Goal: Task Accomplishment & Management: Complete application form

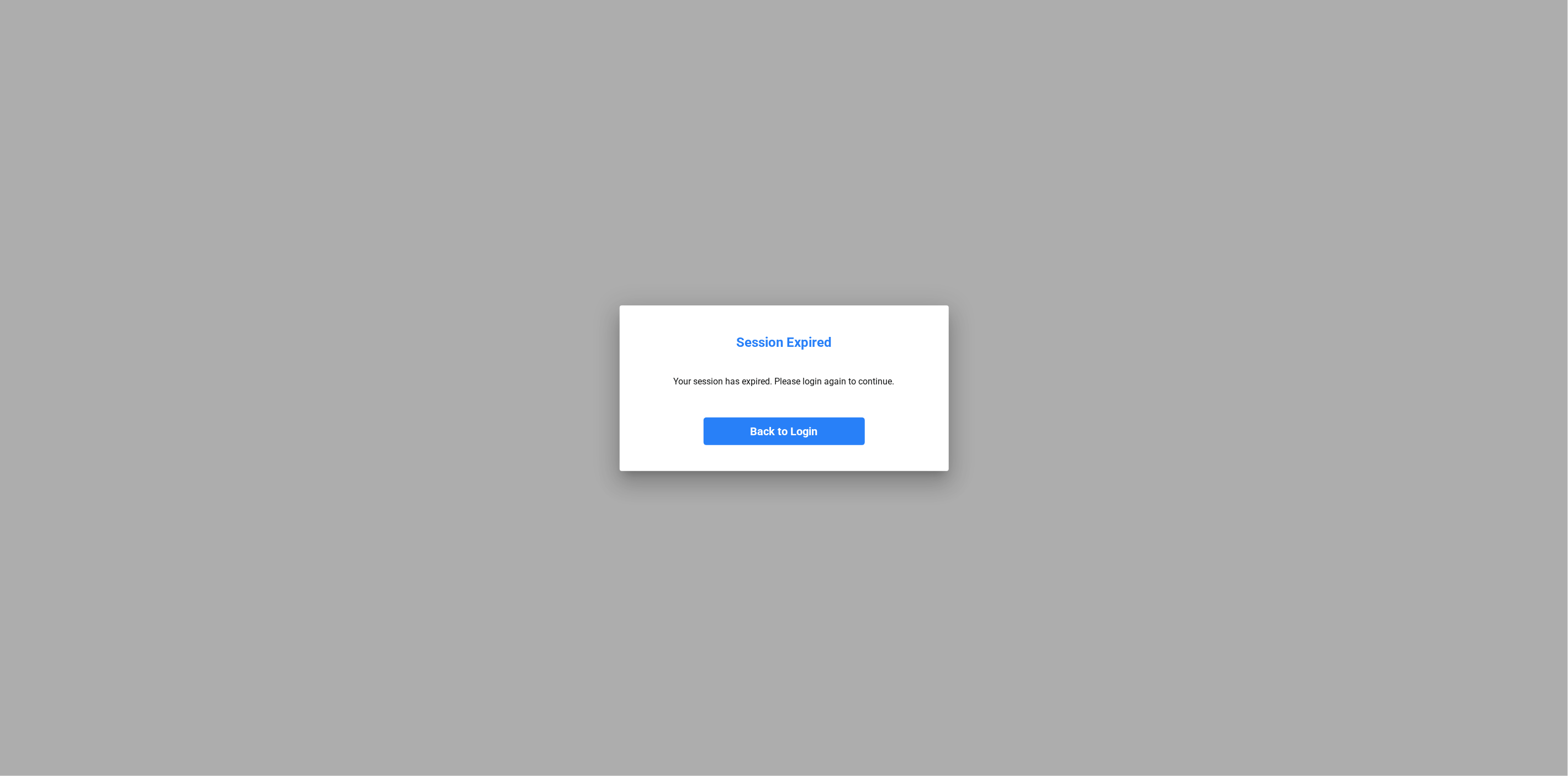
click at [751, 430] on button "Back to Login" at bounding box center [784, 431] width 161 height 27
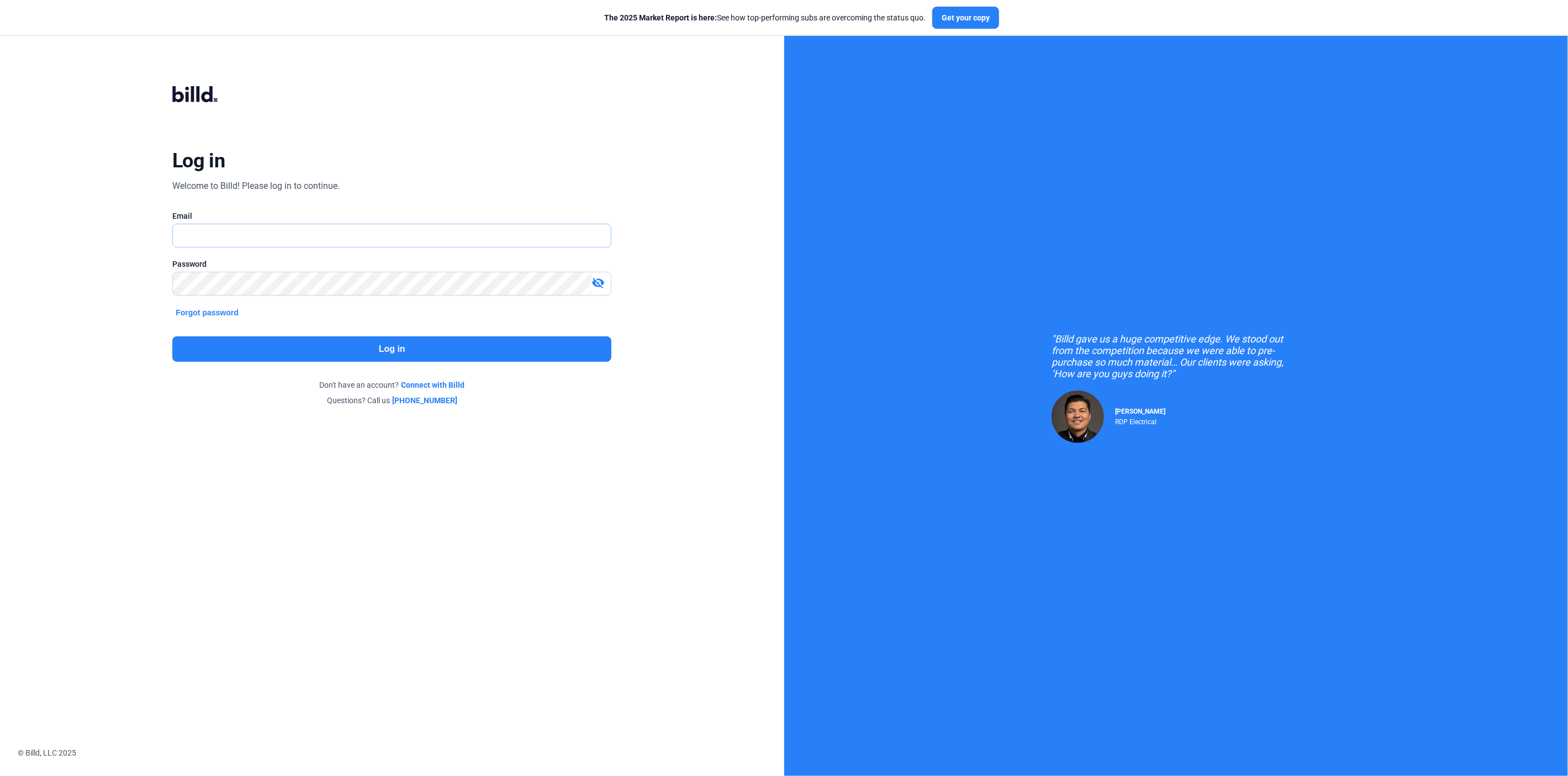
type input "[PERSON_NAME][EMAIL_ADDRESS][DOMAIN_NAME]"
click at [383, 349] on button "Log in" at bounding box center [391, 349] width 439 height 26
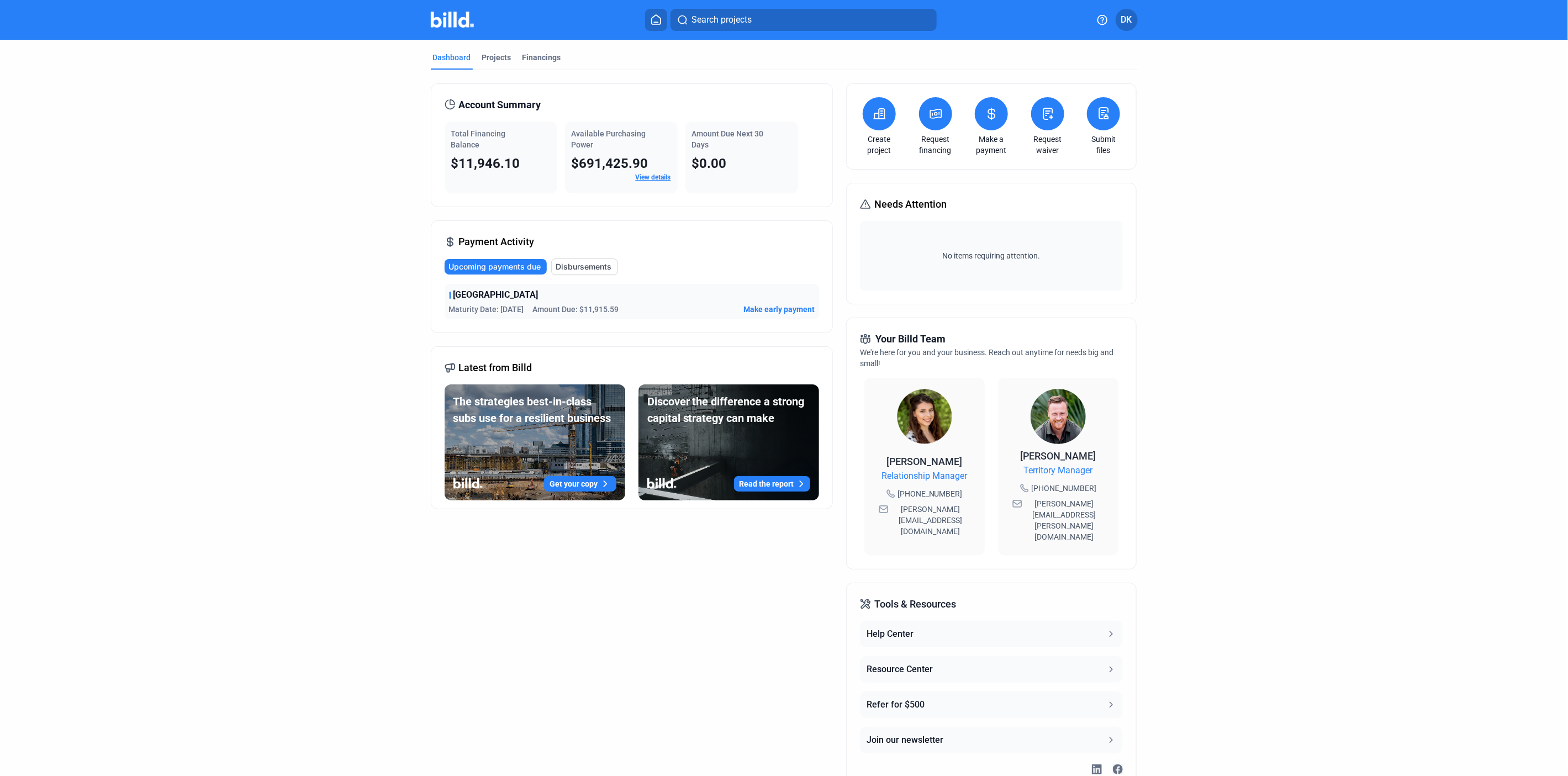
click at [1038, 102] on button at bounding box center [1048, 114] width 33 height 33
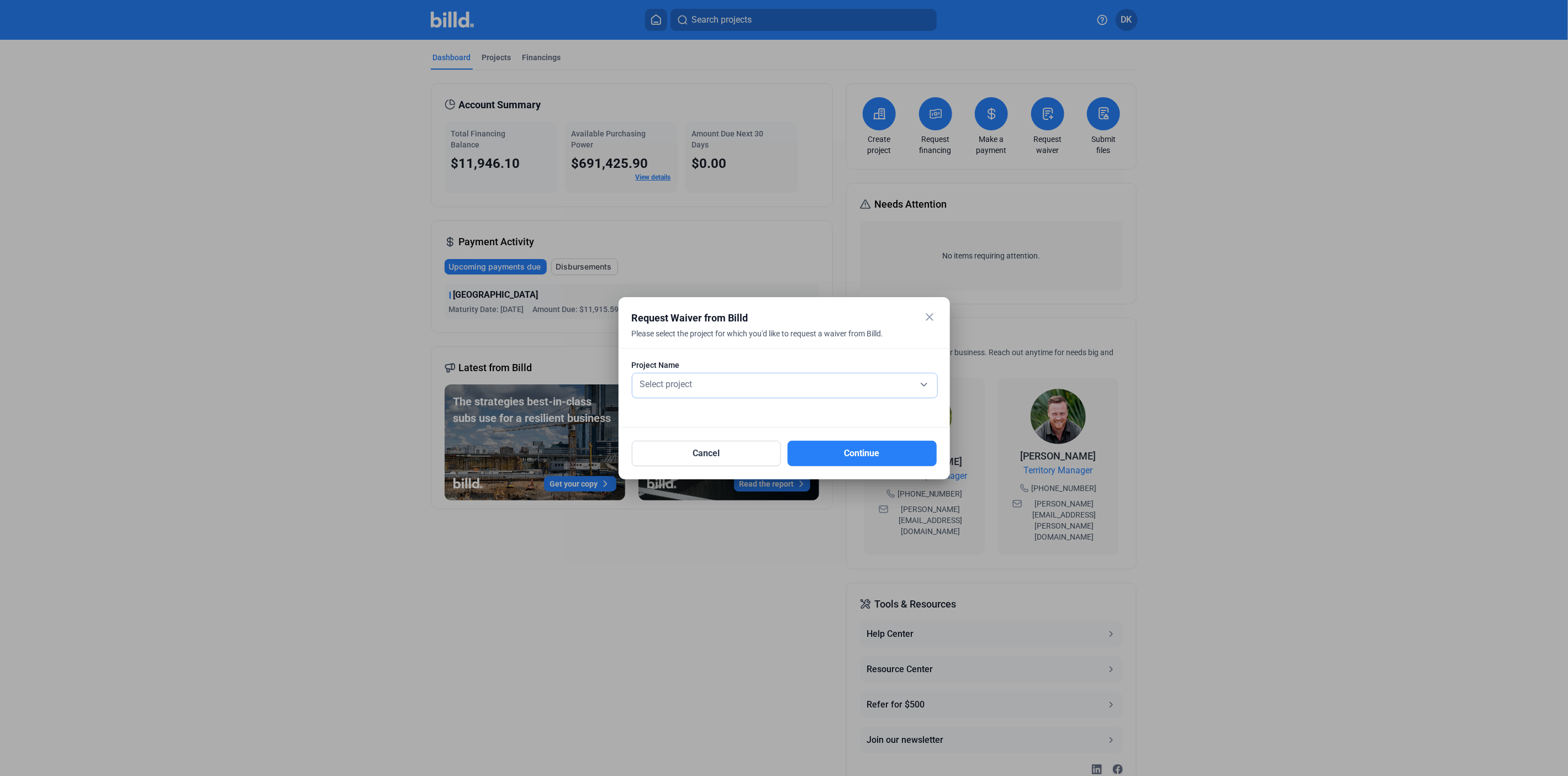
click at [696, 397] on mat-form-field "Select project" at bounding box center [785, 385] width 306 height 26
click at [695, 388] on div "Select project" at bounding box center [785, 383] width 294 height 15
click at [691, 379] on span "1st [GEOGRAPHIC_DATA]" at bounding box center [687, 382] width 98 height 10
click at [860, 459] on button "Continue" at bounding box center [862, 453] width 149 height 26
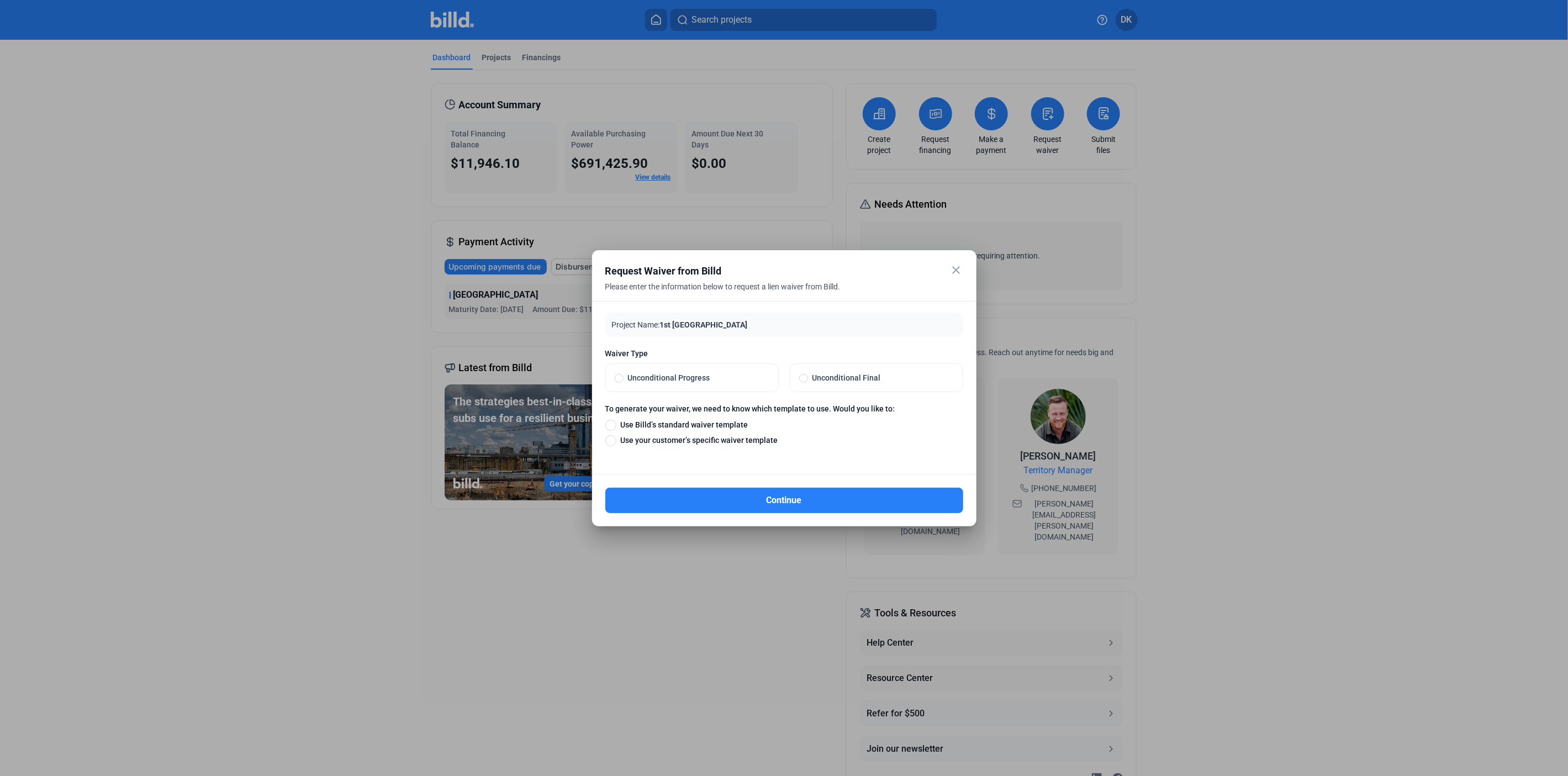
click at [862, 379] on span "Unconditional Final" at bounding box center [881, 378] width 146 height 11
click at [808, 379] on input "Unconditional Final" at bounding box center [803, 377] width 9 height 10
radio input "true"
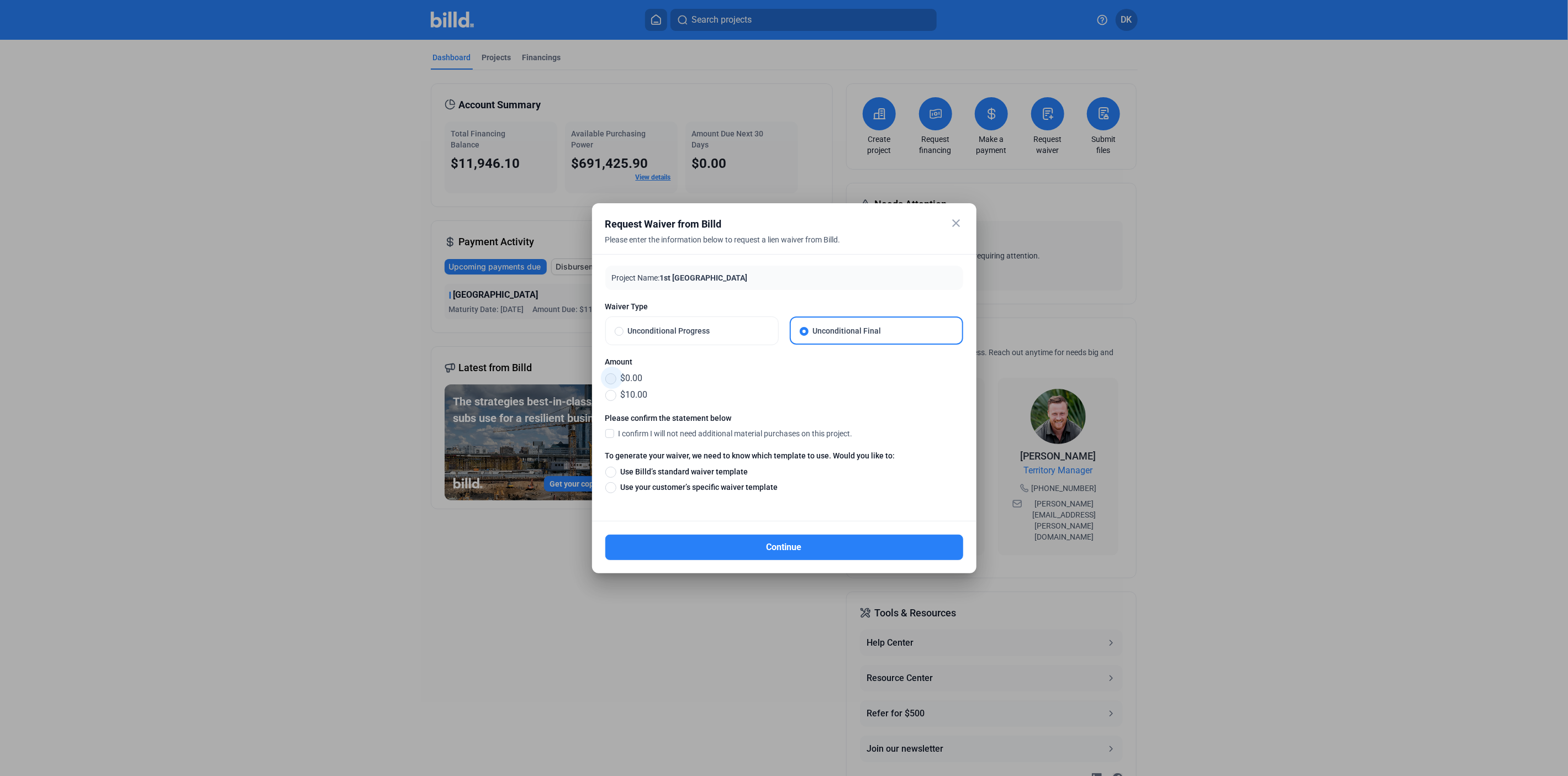
click at [609, 374] on span at bounding box center [611, 379] width 11 height 11
click at [609, 374] on input "$0.00" at bounding box center [611, 379] width 11 height 12
radio input "true"
click at [607, 432] on span at bounding box center [609, 433] width 9 height 10
click at [0, 0] on input "I confirm I will not need additional material purchases on this project." at bounding box center [0, 0] width 0 height 0
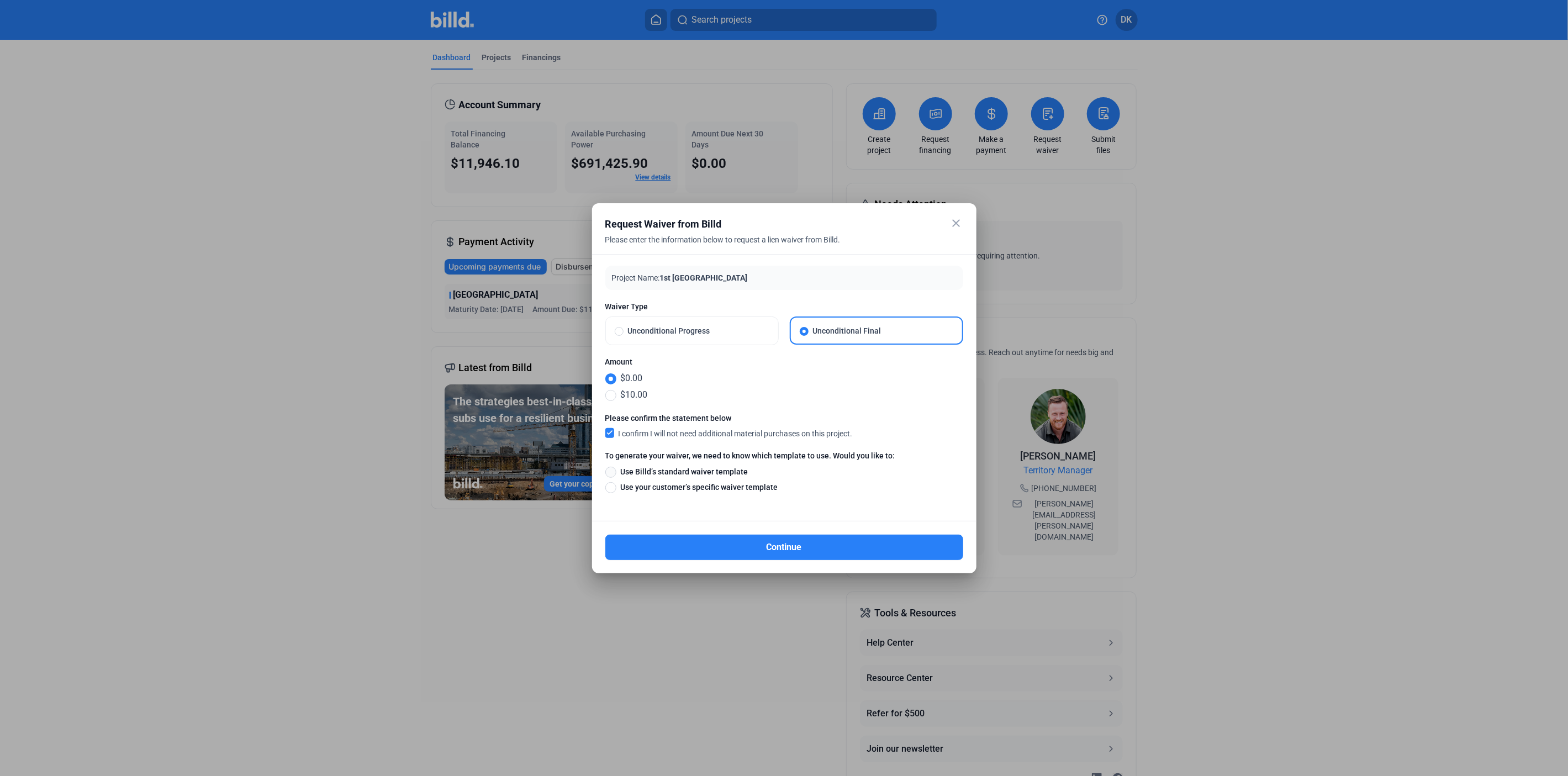
click at [614, 468] on span at bounding box center [611, 472] width 11 height 11
click at [614, 468] on input "Use Billd’s standard waiver template" at bounding box center [611, 472] width 11 height 12
radio input "true"
click at [712, 554] on button "Continue" at bounding box center [784, 547] width 358 height 26
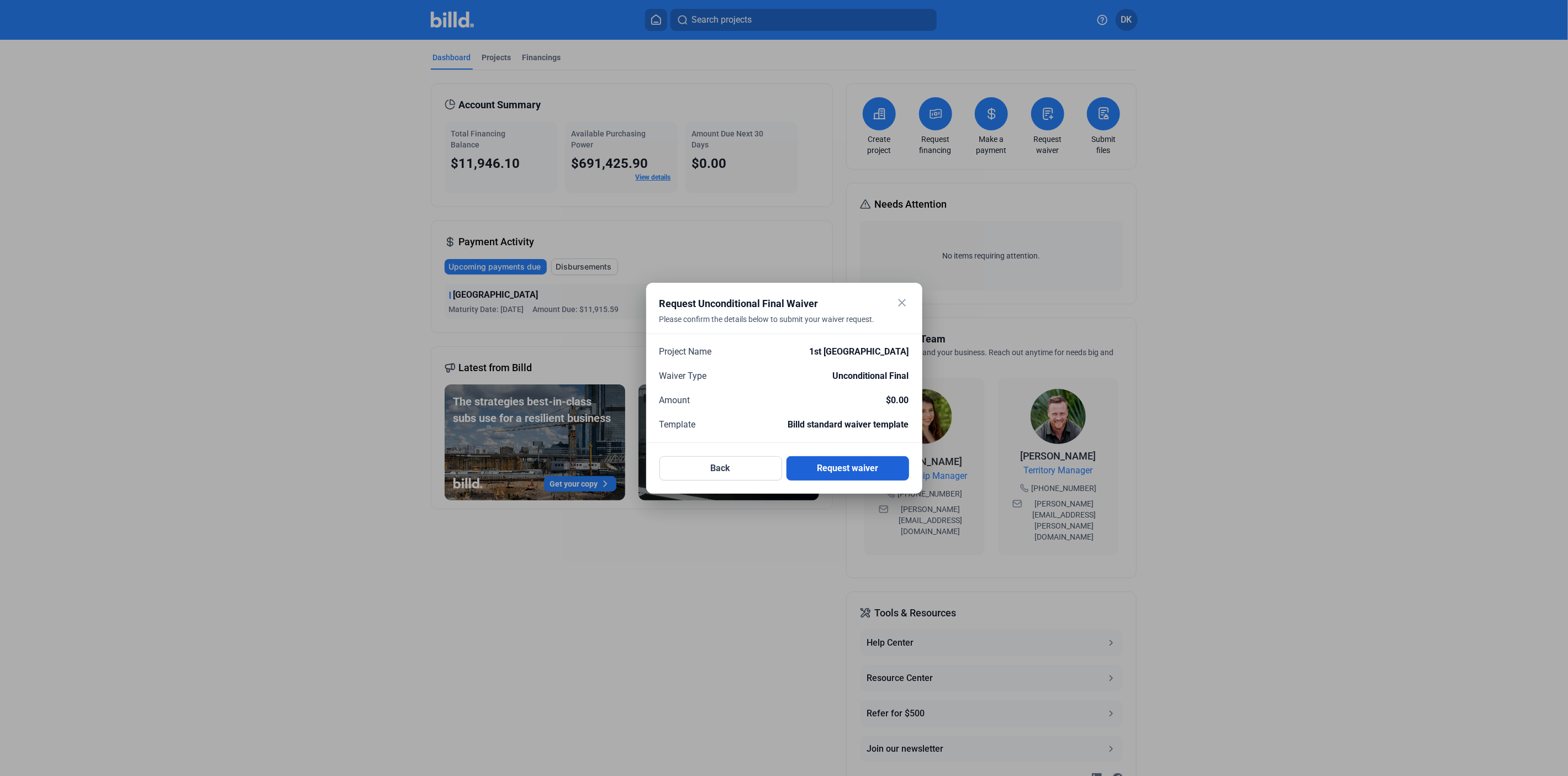
click at [831, 475] on button "Request waiver" at bounding box center [847, 468] width 122 height 24
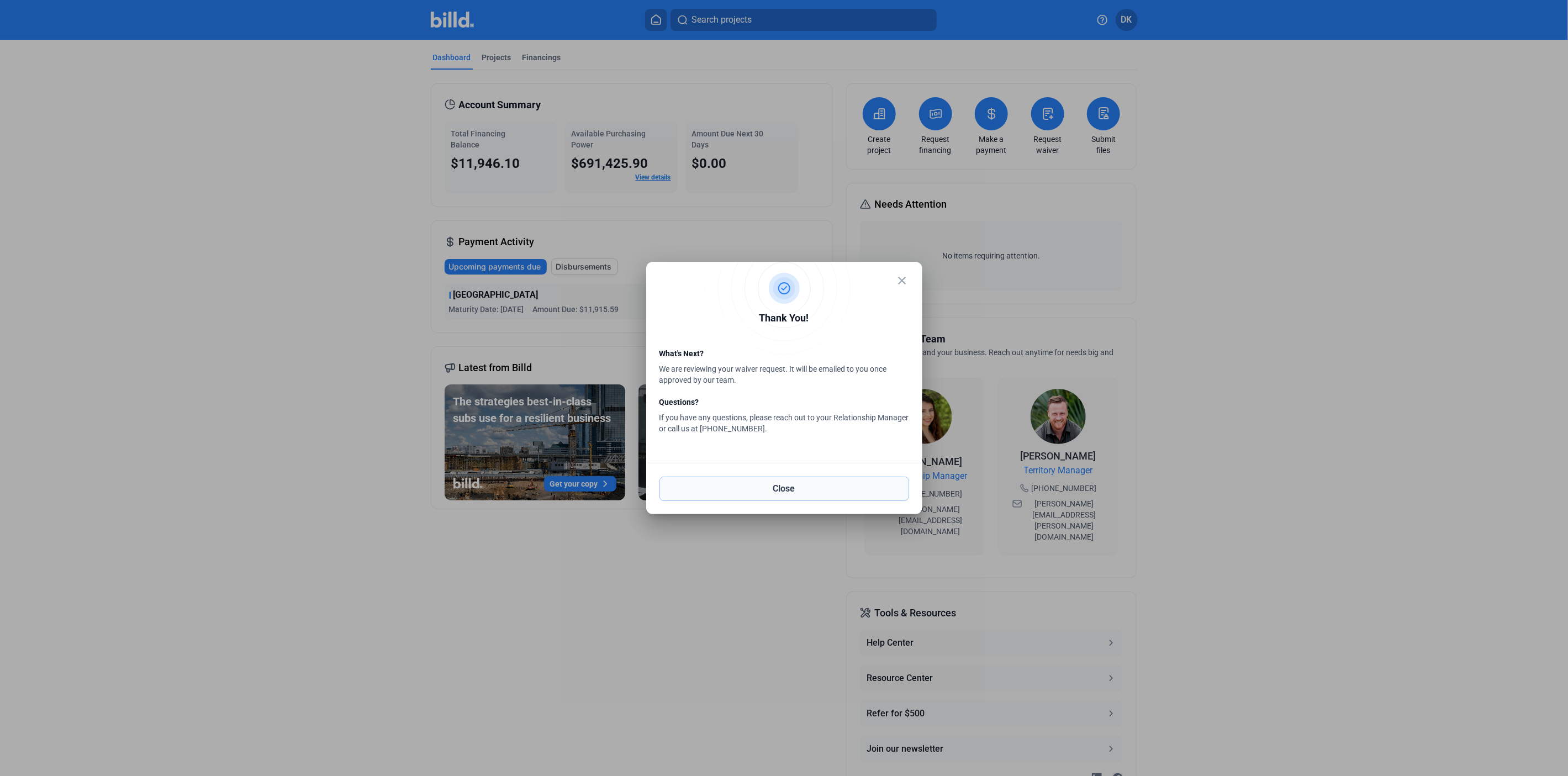
click at [824, 484] on button "Close" at bounding box center [784, 489] width 250 height 24
